Goal: Navigation & Orientation: Find specific page/section

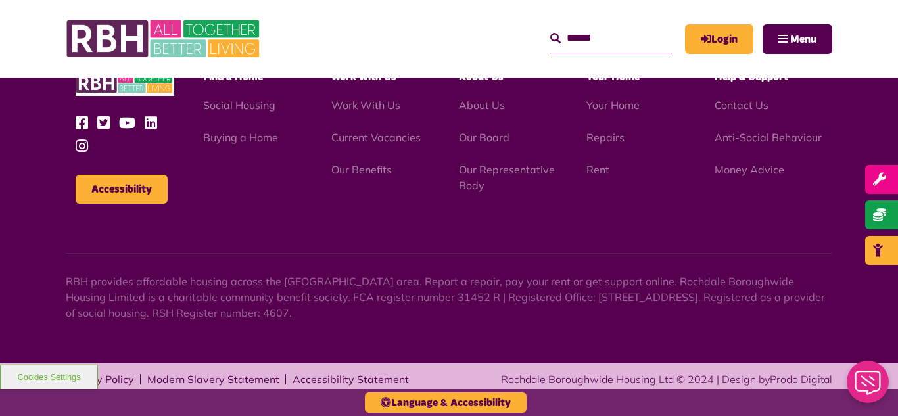
scroll to position [1546, 0]
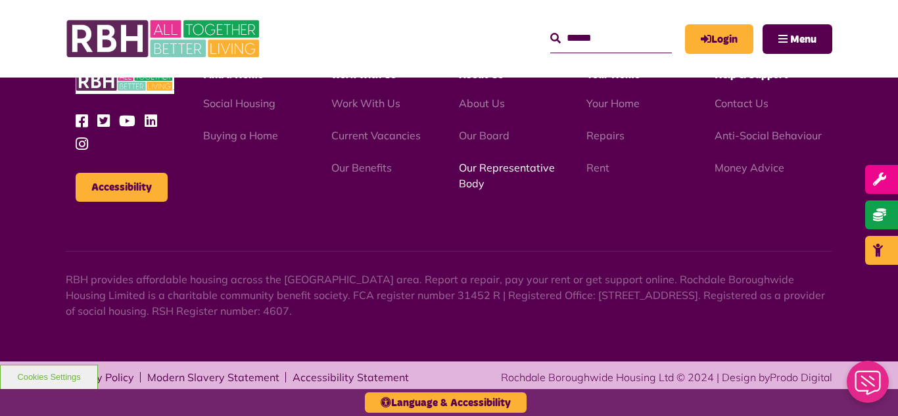
click at [497, 172] on link "Our Representative Body" at bounding box center [507, 175] width 96 height 29
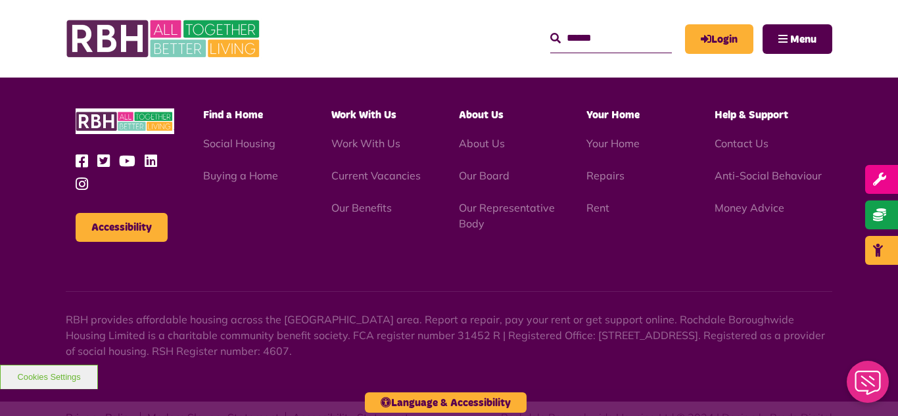
scroll to position [3818, 0]
